Goal: Transaction & Acquisition: Purchase product/service

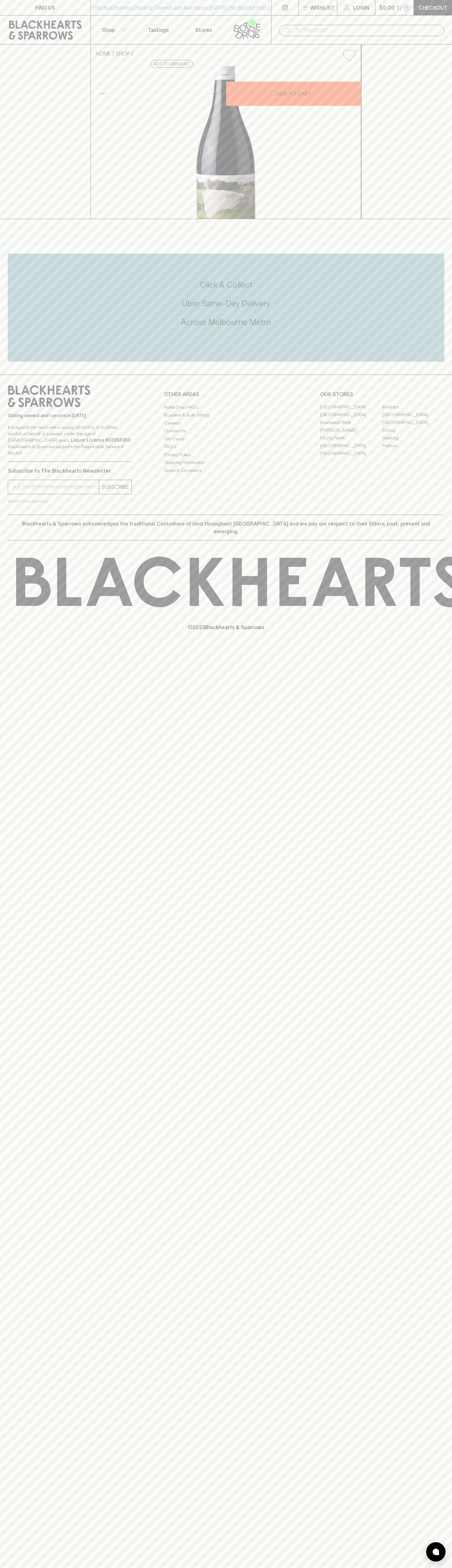
click at [31, 22] on icon at bounding box center [45, 30] width 72 height 19
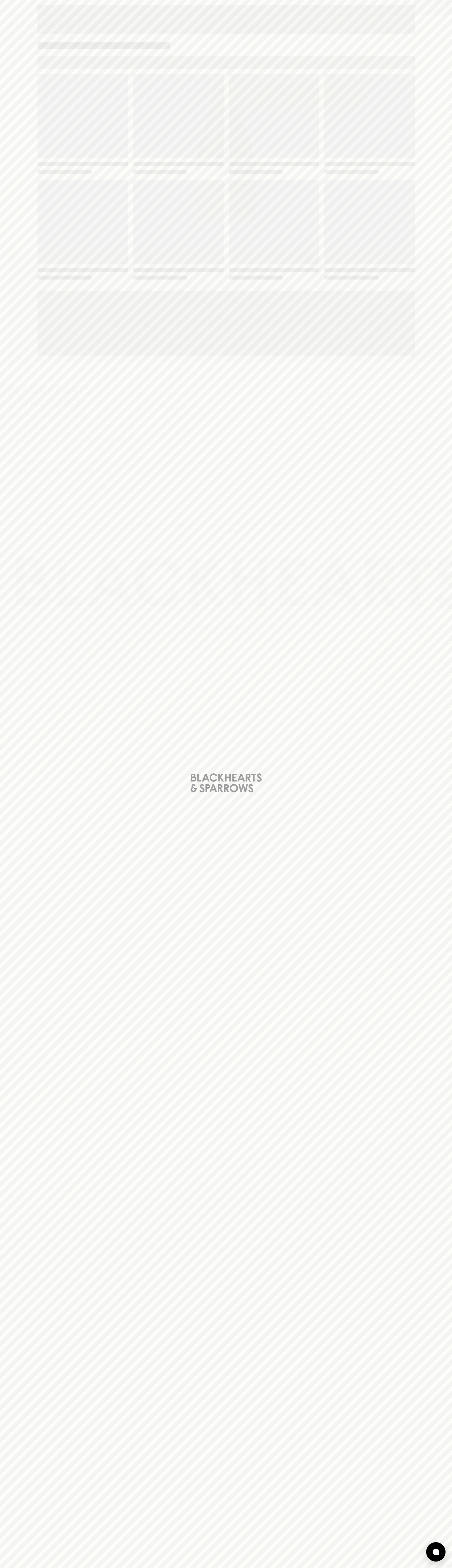
click at [427, 974] on div "Loading" at bounding box center [226, 784] width 452 height 1568
click at [65, 1567] on html "FIND US | No Bad Bottles | Sibling Owned and Run Since [DATE] | No Bad Bottles …" at bounding box center [226, 784] width 452 height 1568
click at [5, 327] on div "Loading" at bounding box center [226, 784] width 452 height 1568
